Goal: Information Seeking & Learning: Find specific fact

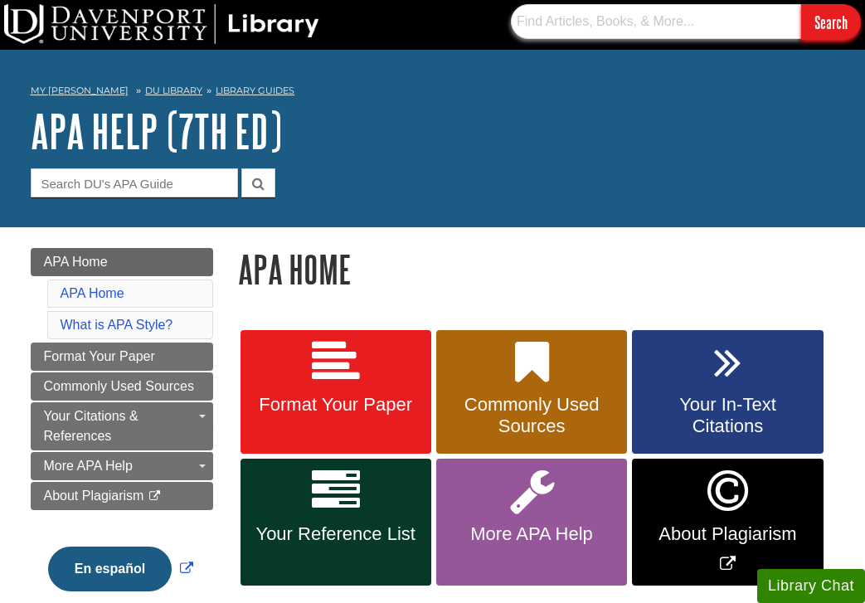
click at [574, 20] on input "text" at bounding box center [656, 21] width 290 height 35
paste input "DOI: 10.1016/j.jogn.2019.09.004"
type input "DOI: 10.1016/j.jogn.2019.09.004"
click at [802, 4] on input "Search" at bounding box center [832, 22] width 60 height 36
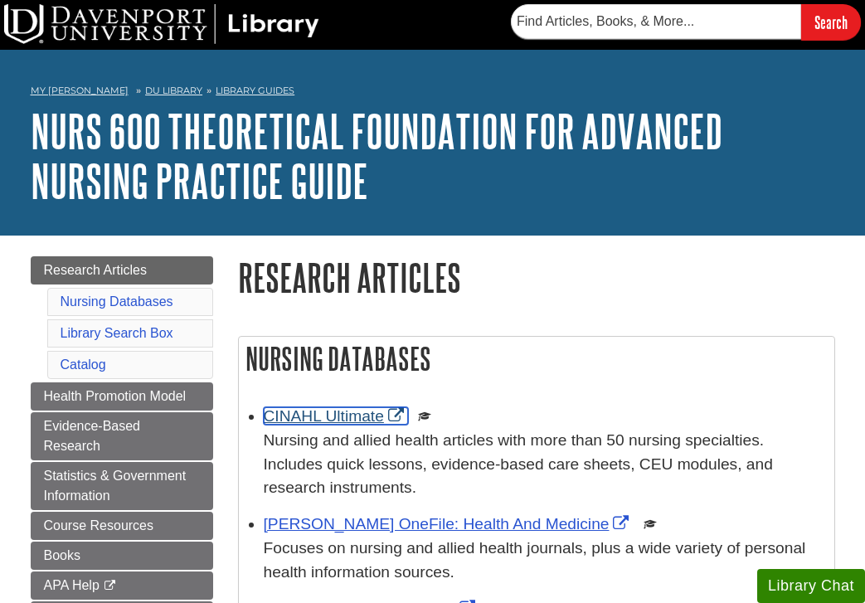
click at [330, 412] on link "CINAHL Ultimate" at bounding box center [336, 415] width 144 height 17
